Goal: Book appointment/travel/reservation

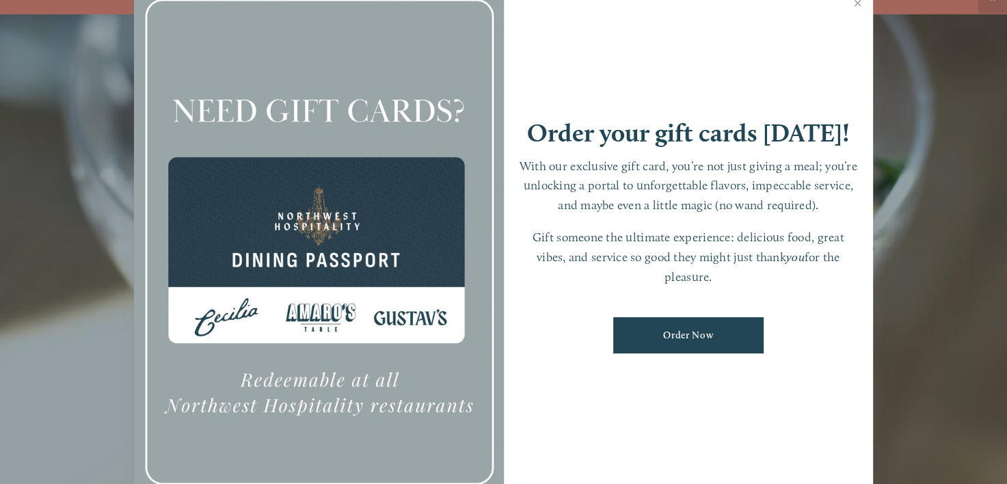
scroll to position [29, 0]
click at [857, 1] on link "Close" at bounding box center [858, 5] width 27 height 38
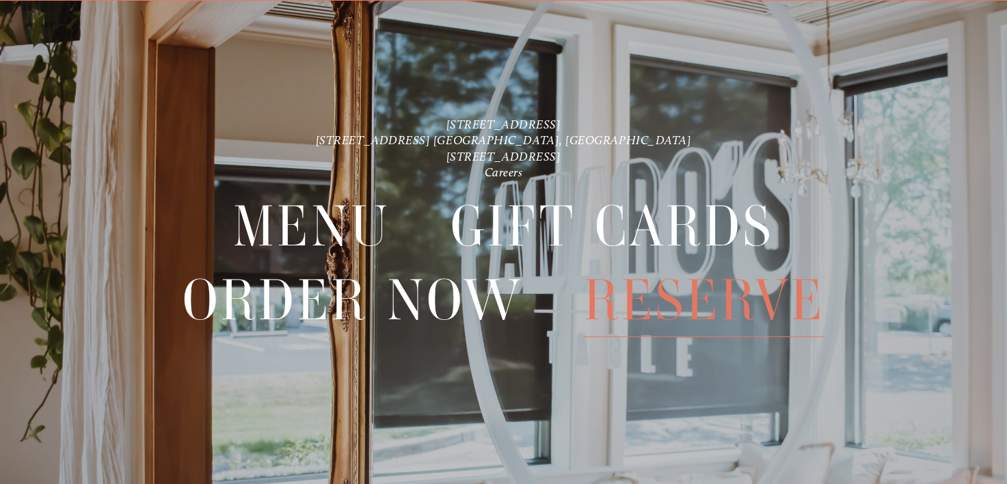
click at [777, 311] on span "Reserve" at bounding box center [704, 300] width 241 height 73
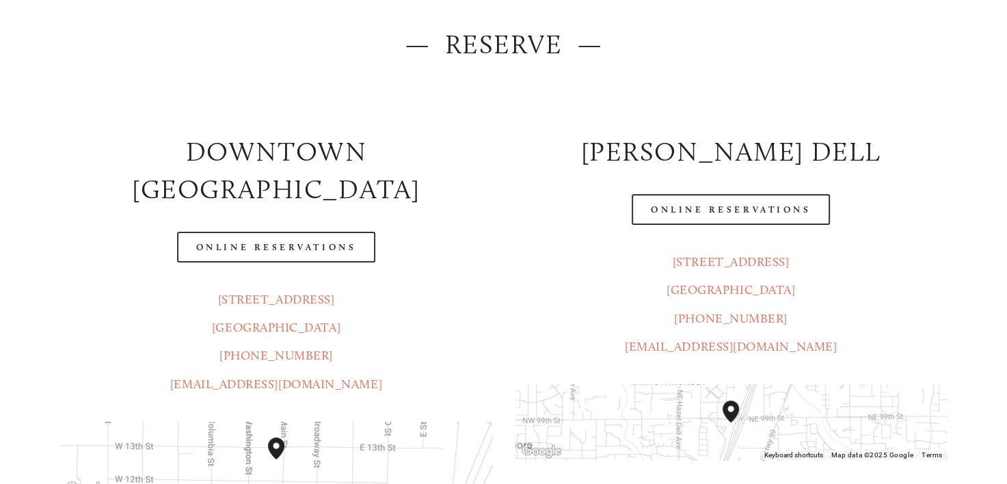
scroll to position [205, 0]
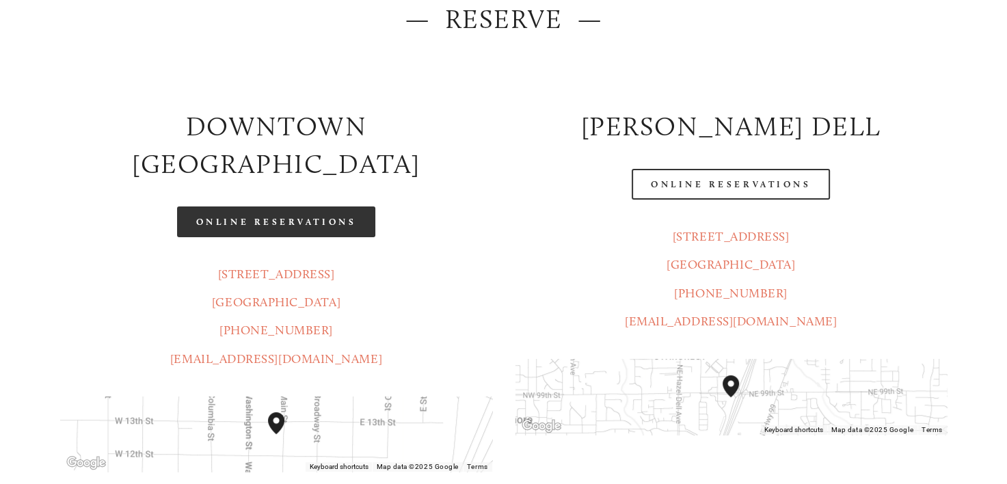
click at [320, 207] on link "Online Reservations" at bounding box center [276, 222] width 198 height 31
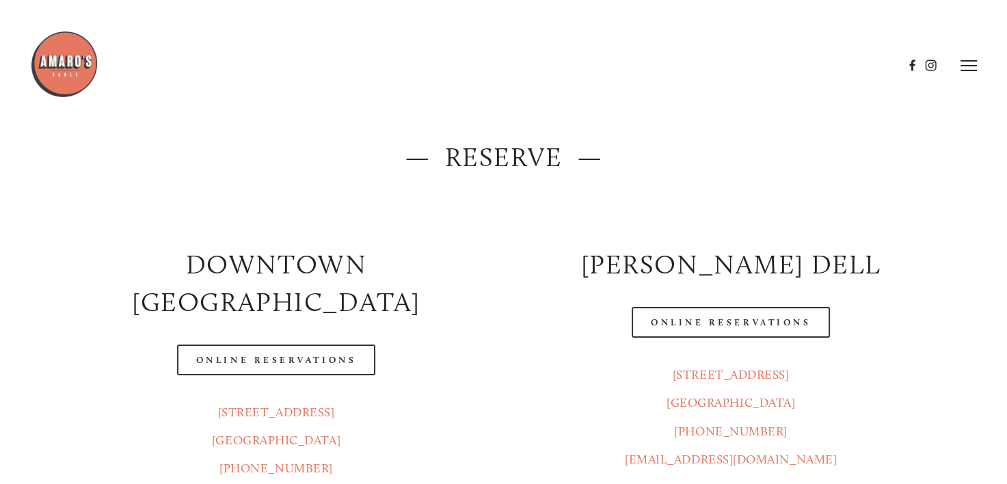
scroll to position [0, 0]
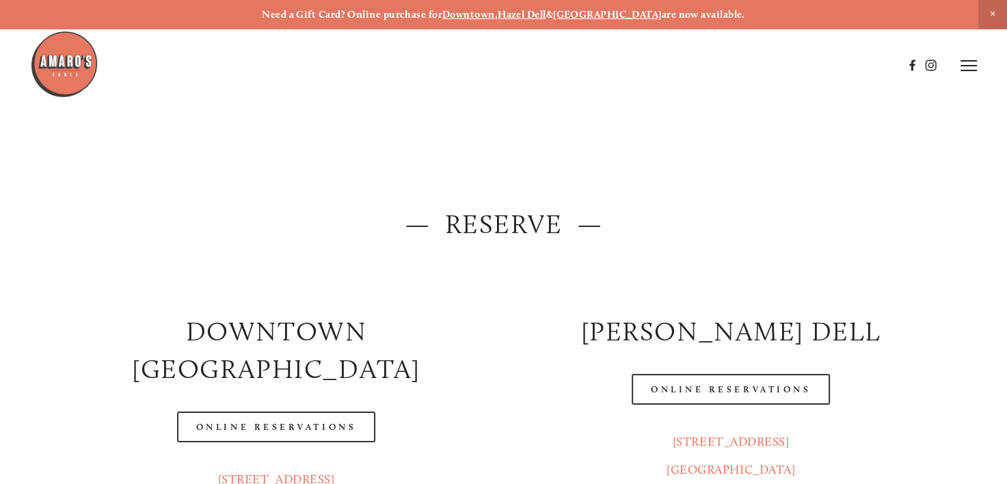
click at [66, 57] on img at bounding box center [64, 64] width 68 height 68
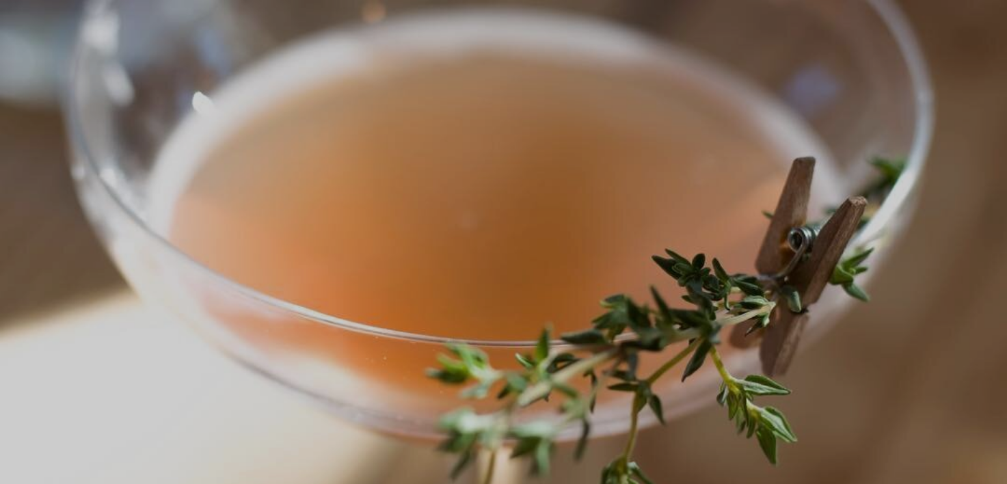
scroll to position [29, 0]
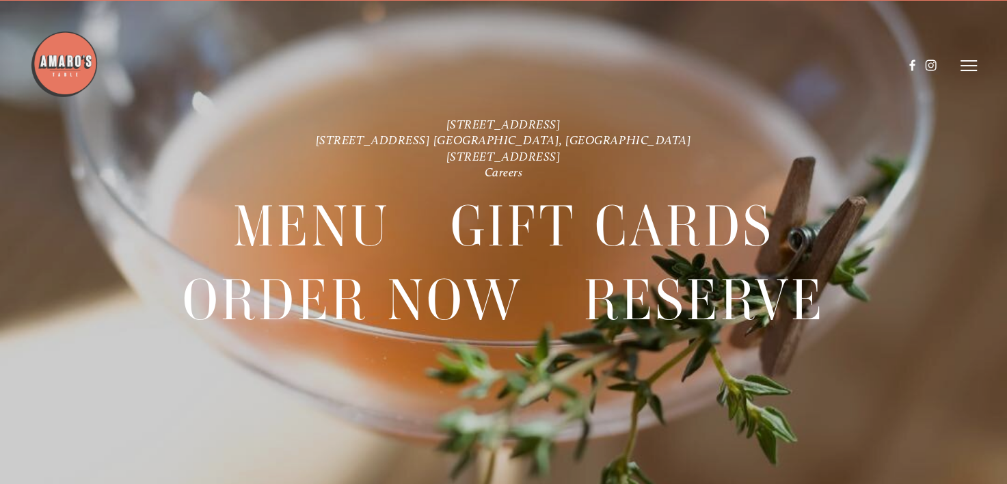
click at [966, 74] on header "Menu Order Now Visit Gallery 0" at bounding box center [503, 65] width 947 height 131
click at [966, 70] on icon at bounding box center [969, 66] width 16 height 12
click at [981, 239] on div "[STREET_ADDRESS] [STREET_ADDRESS] [GEOGRAPHIC_DATA], [GEOGRAPHIC_DATA] [STREET_…" at bounding box center [503, 242] width 1007 height 252
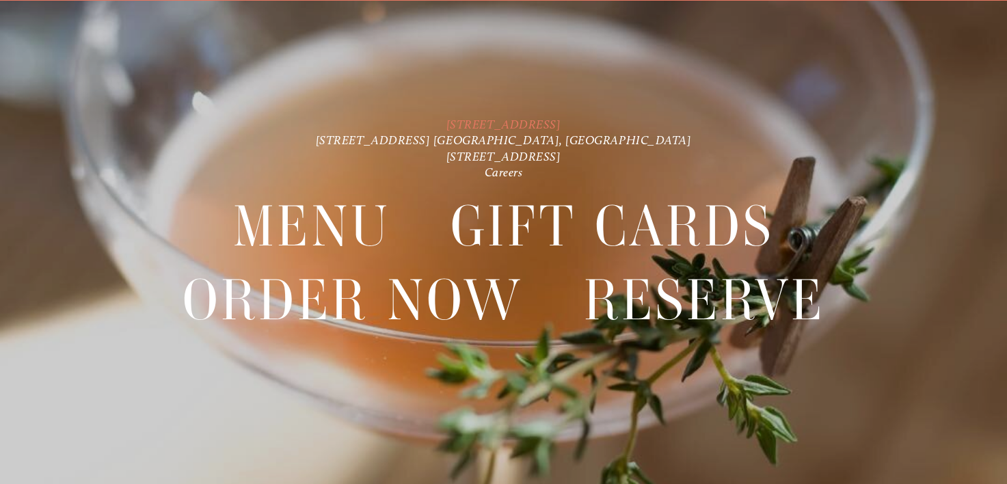
click at [544, 120] on link "[STREET_ADDRESS]" at bounding box center [504, 124] width 115 height 14
